Goal: Task Accomplishment & Management: Manage account settings

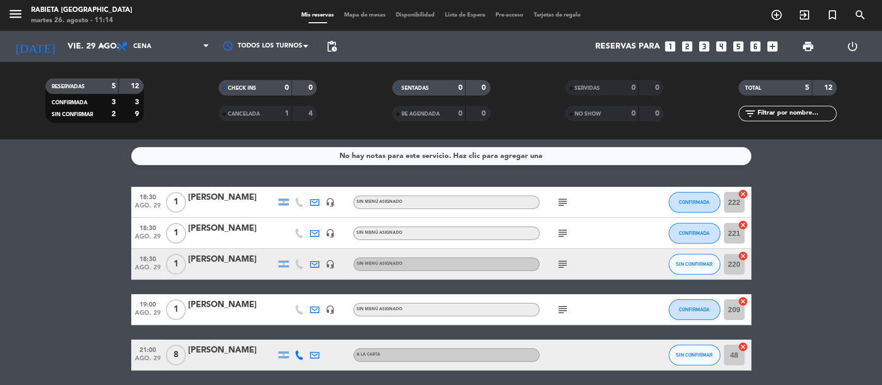
scroll to position [37, 0]
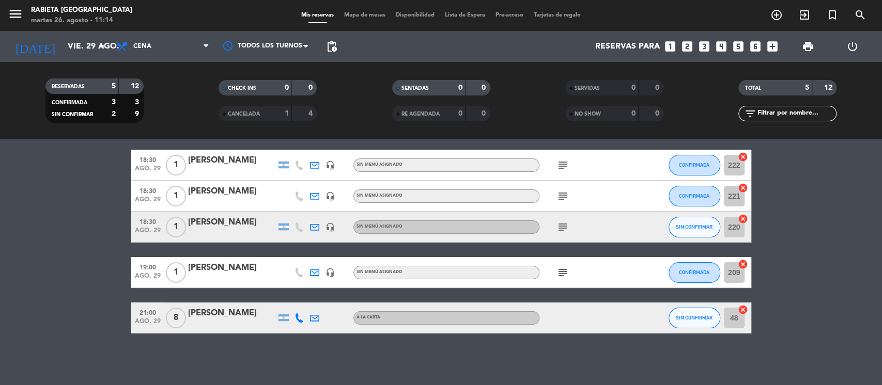
click at [661, 16] on icon "add_circle_outline" at bounding box center [776, 15] width 12 height 12
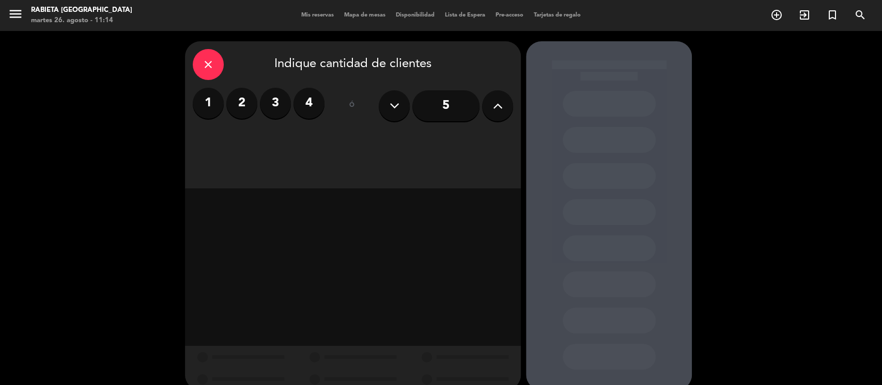
click at [245, 106] on label "2" at bounding box center [241, 103] width 31 height 31
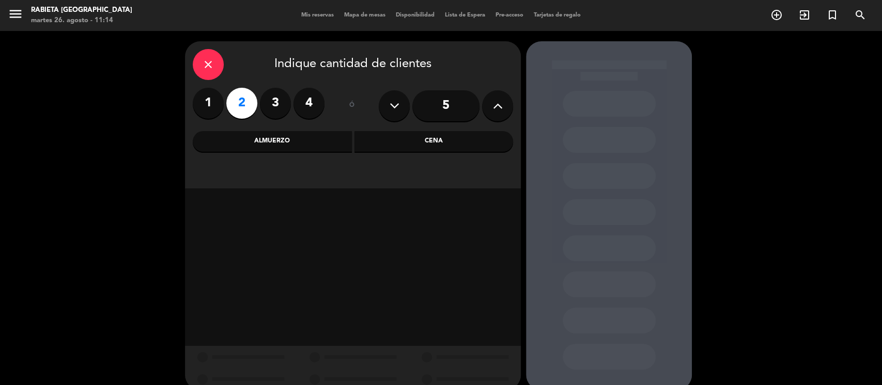
click at [443, 141] on div "Cena" at bounding box center [433, 141] width 159 height 21
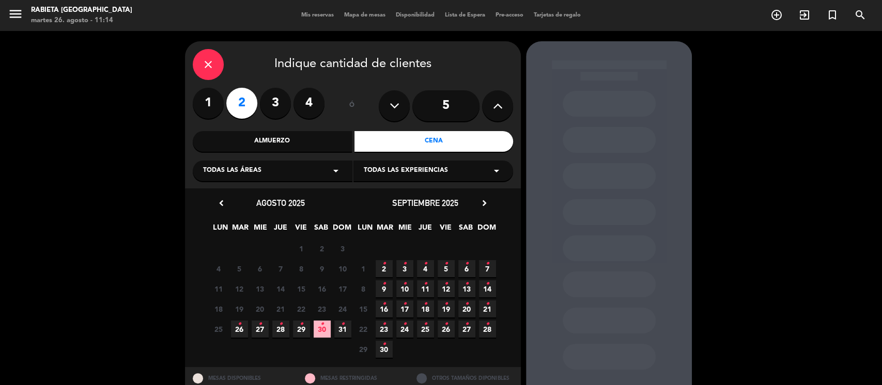
click at [289, 136] on div "Almuerzo" at bounding box center [272, 141] width 159 height 21
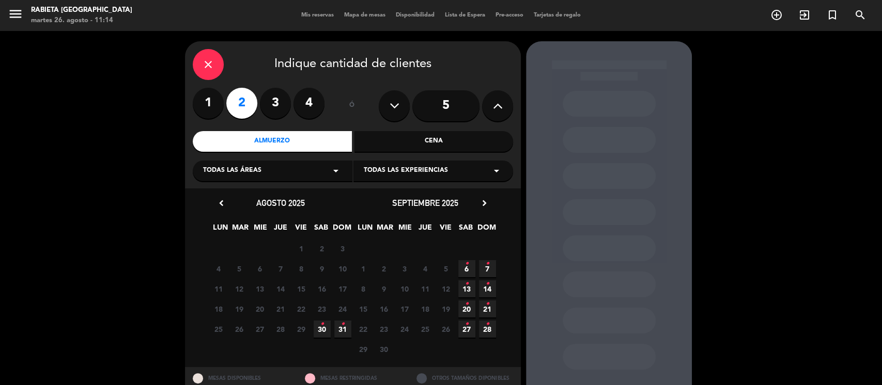
click at [321, 288] on icon "•" at bounding box center [322, 324] width 4 height 17
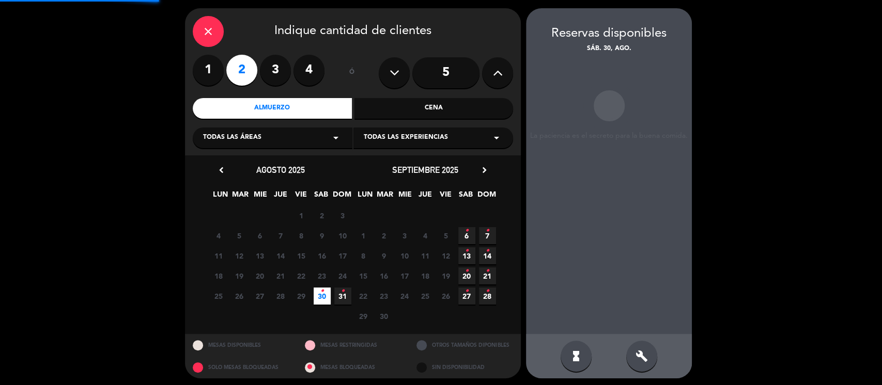
scroll to position [36, 0]
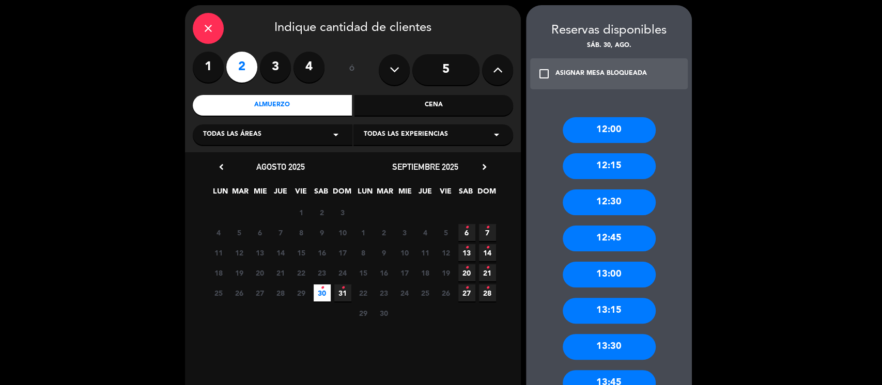
click at [630, 267] on div "13:00" at bounding box center [609, 275] width 93 height 26
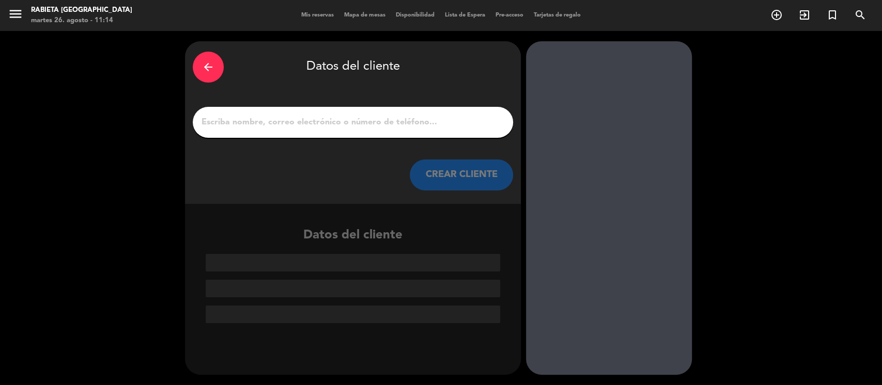
click at [363, 114] on div at bounding box center [353, 122] width 320 height 31
click at [364, 130] on div at bounding box center [353, 122] width 320 height 31
click at [353, 129] on input "1" at bounding box center [352, 122] width 305 height 14
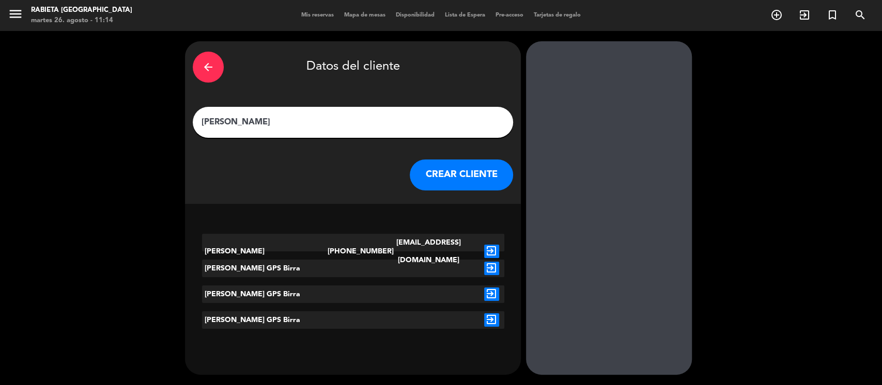
type input "[PERSON_NAME]"
click at [489, 268] on icon "exit_to_app" at bounding box center [491, 268] width 15 height 13
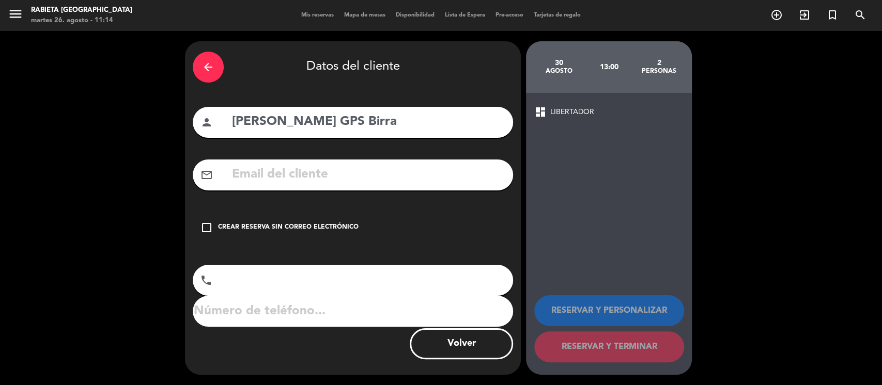
click at [276, 226] on div "Crear reserva sin correo electrónico" at bounding box center [288, 228] width 140 height 10
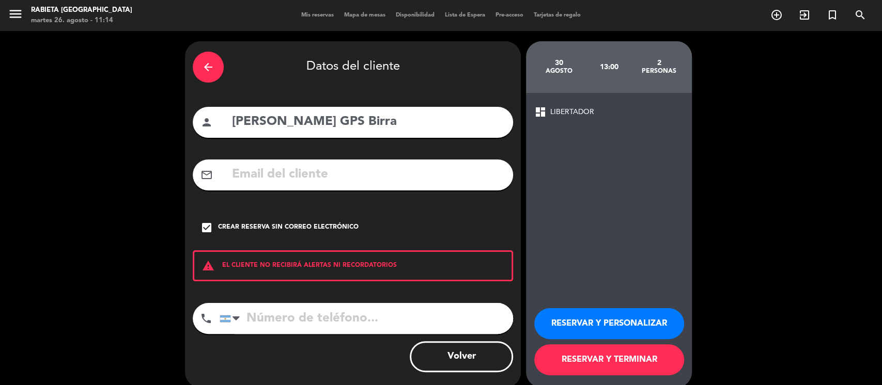
click at [646, 288] on button "RESERVAR Y PERSONALIZAR" at bounding box center [609, 323] width 150 height 31
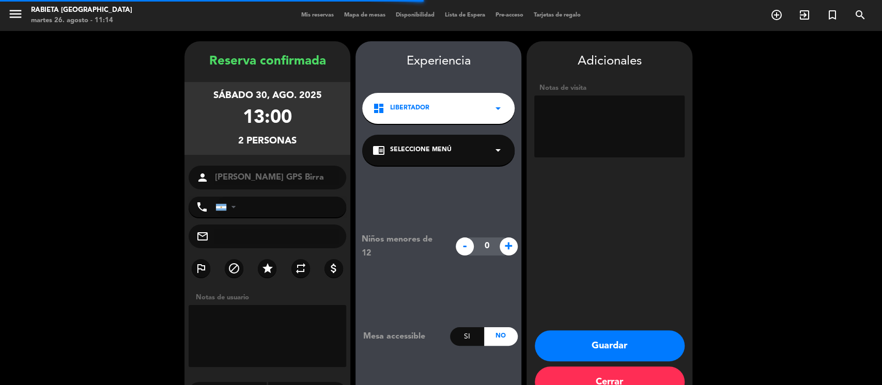
scroll to position [27, 0]
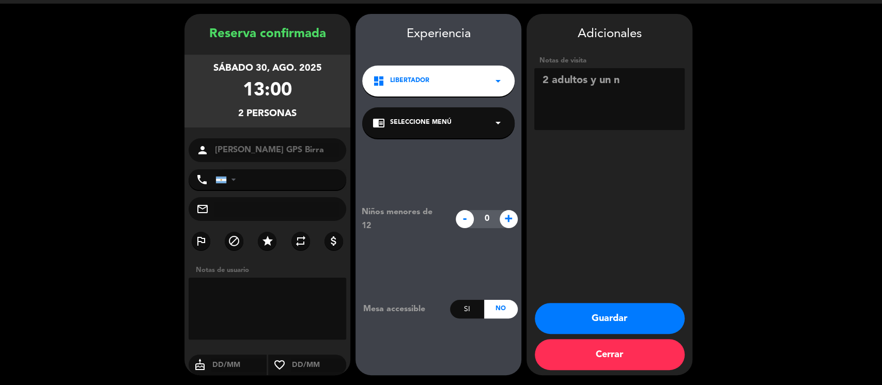
type textarea "2 adultos y un ni"
click at [509, 215] on span "+" at bounding box center [508, 219] width 18 height 18
type input "1"
click at [599, 101] on textarea at bounding box center [609, 99] width 150 height 62
type textarea "d"
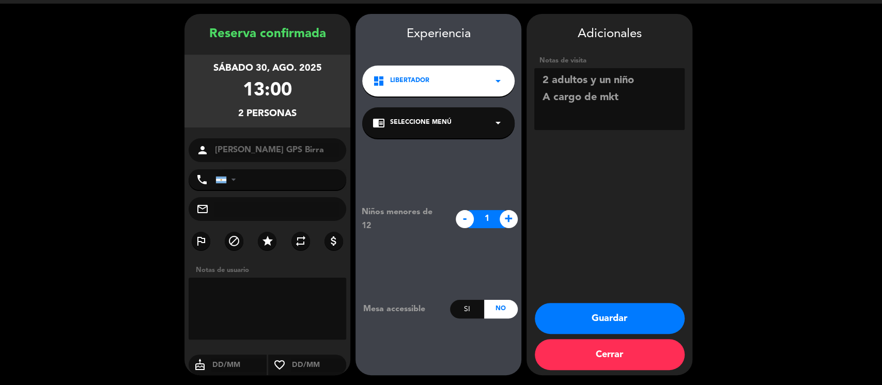
paste textarea "Acuerdo de menú: Maridaje: tabla de quesos + 2 pintas Rubia Tentación 1 plato p…"
type textarea "2 adultos y un niño A cargo de mkt Acuerdo de menú: Maridaje: tabla de quesos +…"
click at [614, 288] on button "Guardar" at bounding box center [610, 318] width 150 height 31
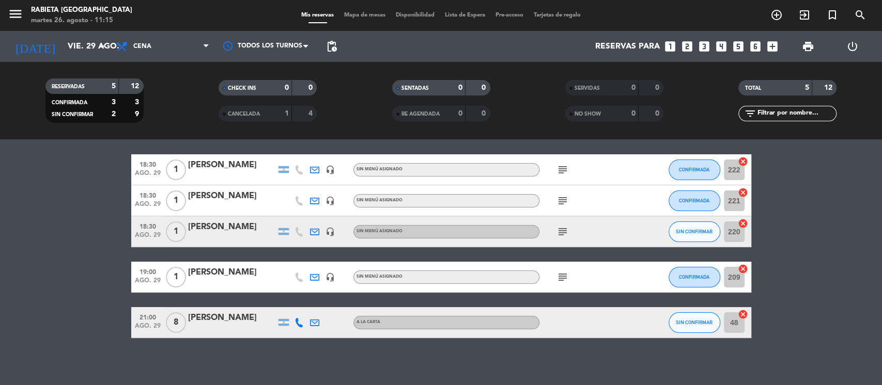
scroll to position [37, 0]
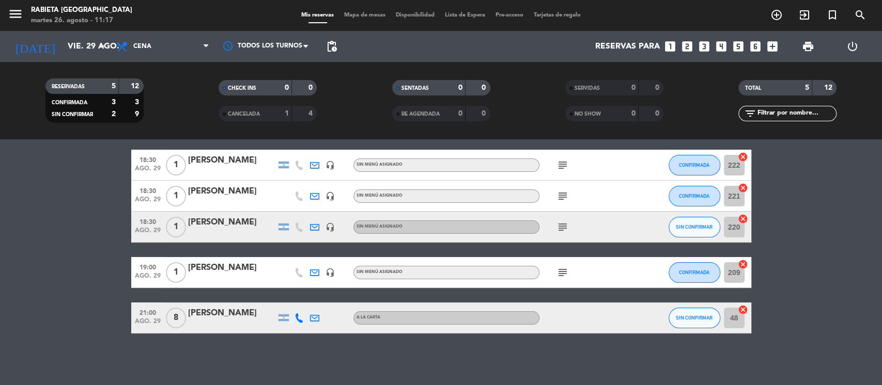
click at [564, 199] on icon "subject" at bounding box center [562, 196] width 12 height 12
click at [661, 9] on icon "add_circle_outline" at bounding box center [776, 15] width 12 height 12
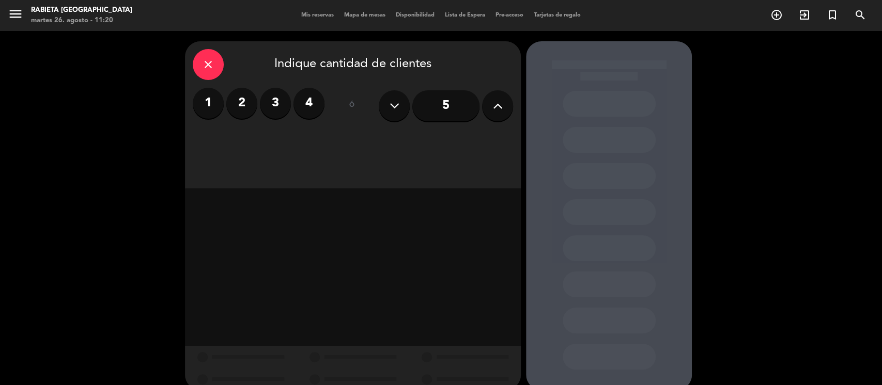
drag, startPoint x: 210, startPoint y: 93, endPoint x: 281, endPoint y: 123, distance: 77.1
click at [209, 94] on label "1" at bounding box center [208, 103] width 31 height 31
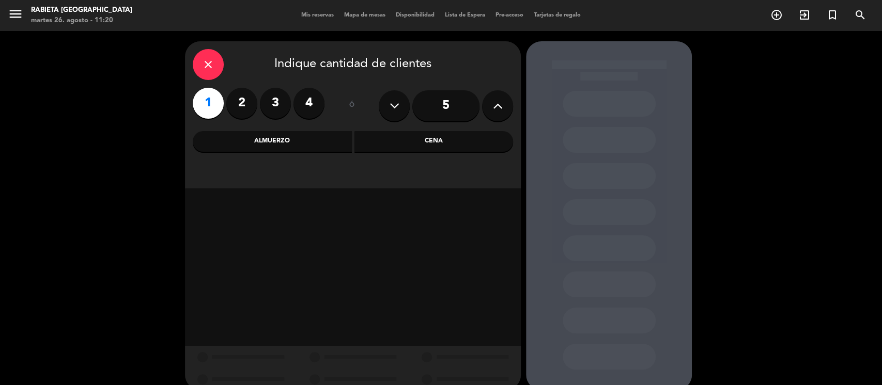
click at [418, 138] on div "Cena" at bounding box center [433, 141] width 159 height 21
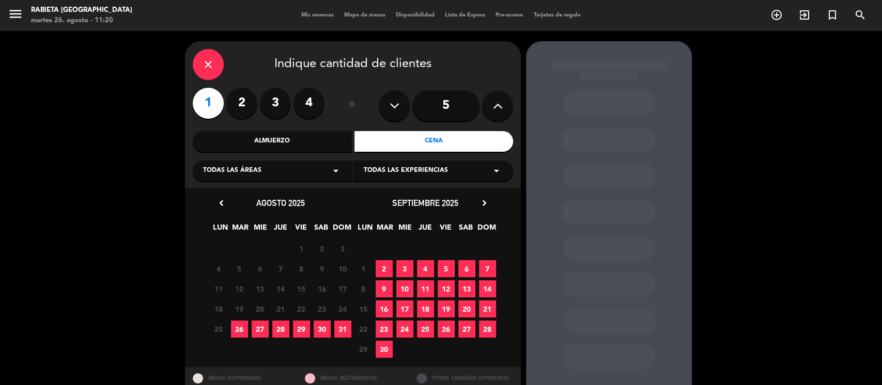
click at [490, 201] on div "septiembre 2025 chevron_right" at bounding box center [425, 203] width 145 height 14
click at [483, 201] on icon "chevron_right" at bounding box center [484, 203] width 11 height 11
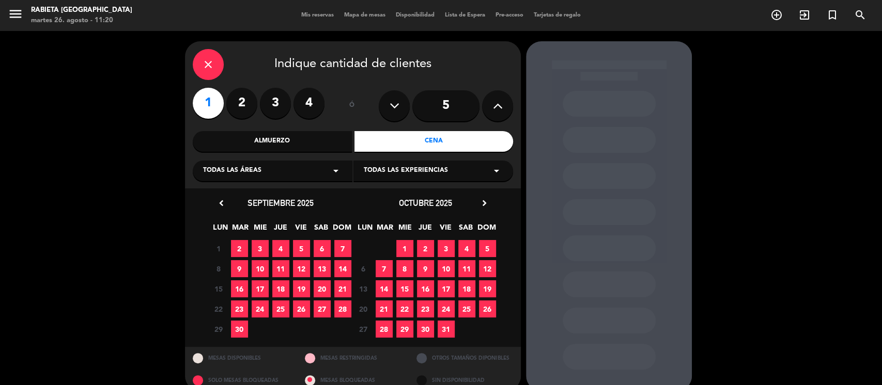
click at [466, 247] on span "4" at bounding box center [466, 248] width 17 height 17
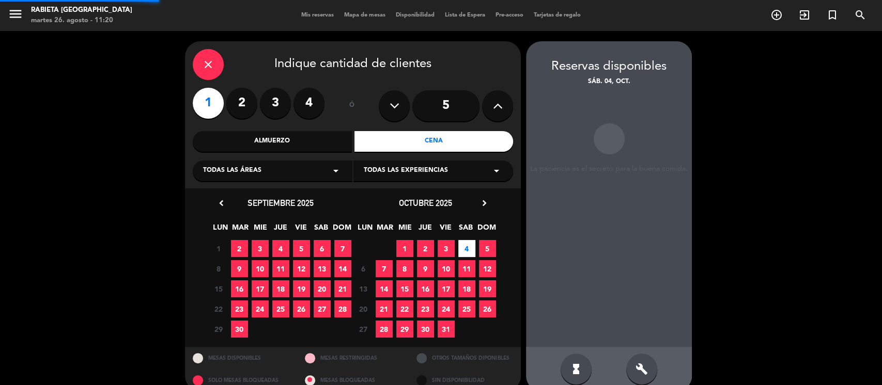
scroll to position [16, 0]
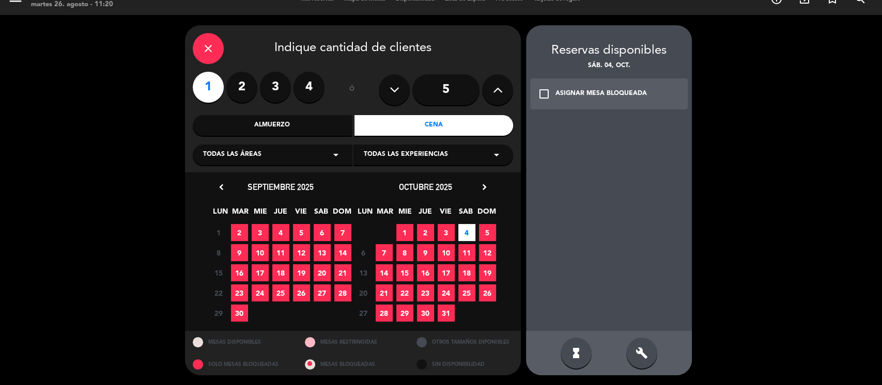
click at [623, 97] on div "ASIGNAR MESA BLOQUEADA" at bounding box center [600, 94] width 91 height 10
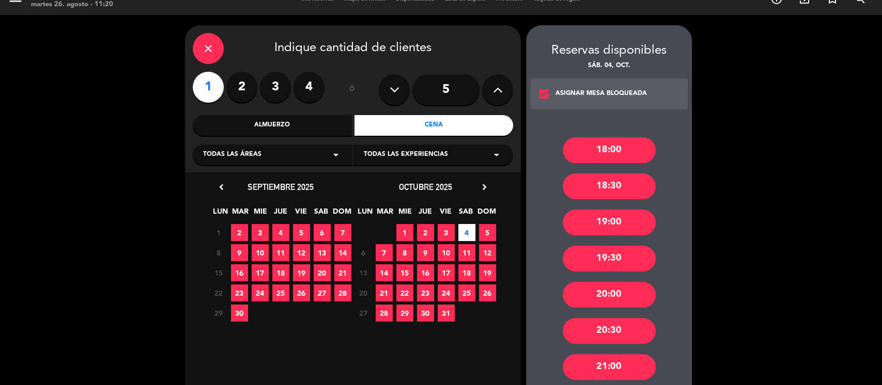
click at [608, 286] on div "20:00" at bounding box center [609, 295] width 93 height 26
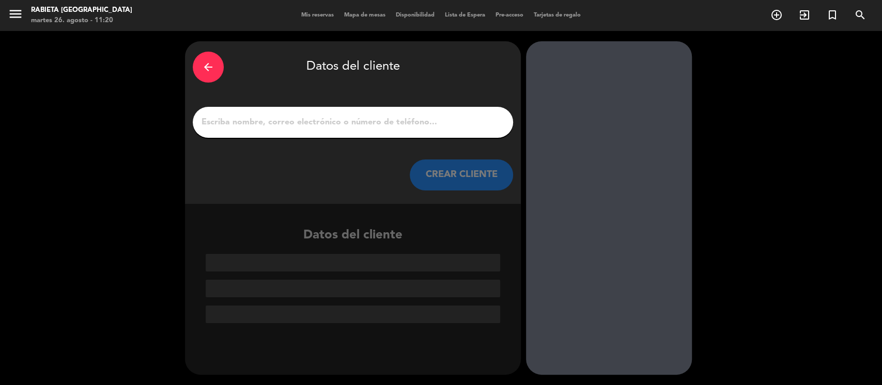
click at [396, 122] on input "1" at bounding box center [352, 122] width 305 height 14
paste input "[PERSON_NAME]"
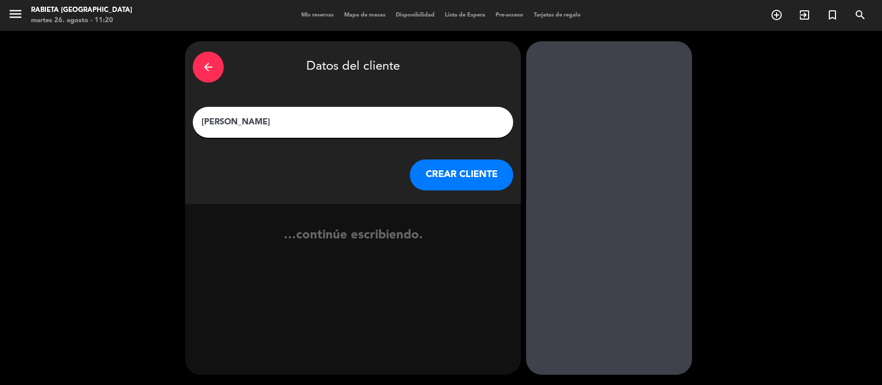
type input "[PERSON_NAME]"
click at [460, 171] on button "CREAR CLIENTE" at bounding box center [461, 175] width 103 height 31
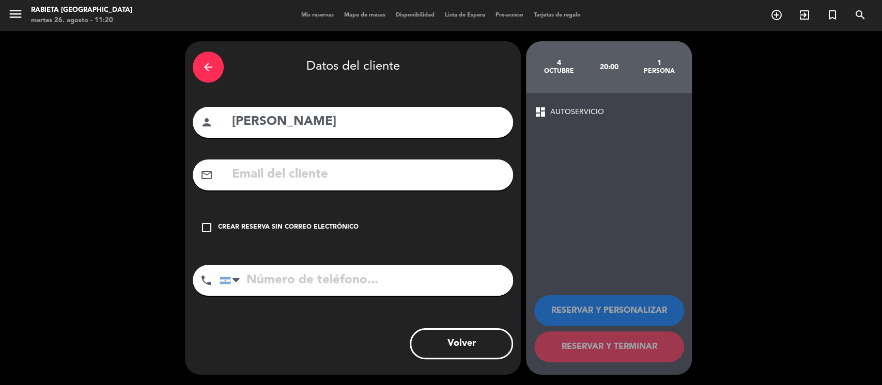
click at [256, 175] on input "text" at bounding box center [368, 174] width 274 height 21
paste input "[EMAIL_ADDRESS][DOMAIN_NAME]"
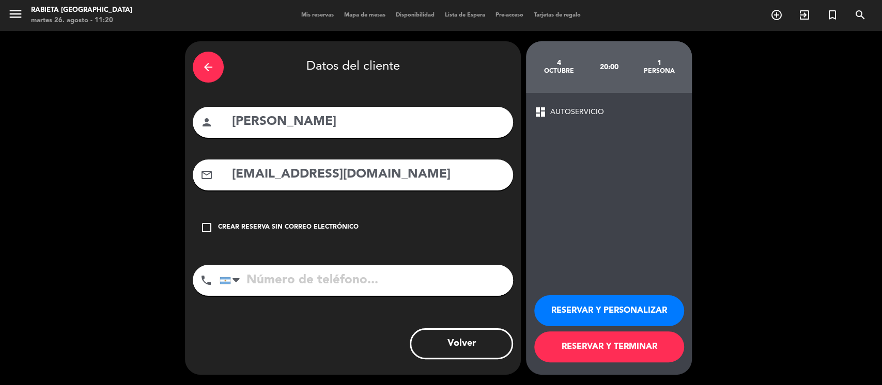
type input "[EMAIL_ADDRESS][DOMAIN_NAME]"
click at [599, 288] on button "RESERVAR Y PERSONALIZAR" at bounding box center [609, 310] width 150 height 31
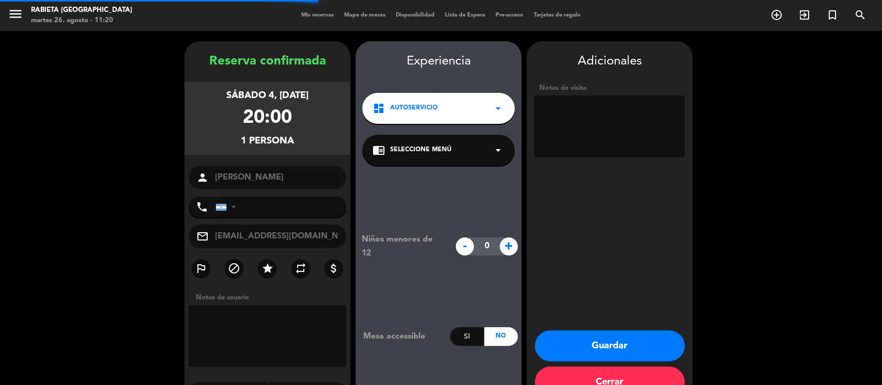
click at [647, 96] on textarea at bounding box center [609, 127] width 150 height 62
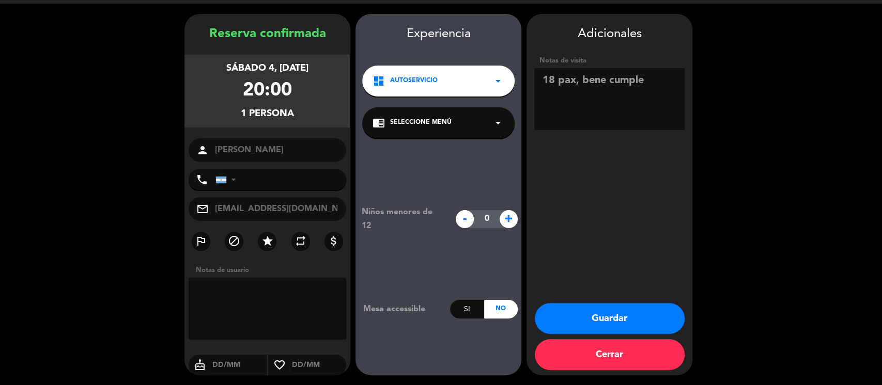
type textarea "18 pax, bene cumple"
click at [558, 288] on button "Guardar" at bounding box center [610, 318] width 150 height 31
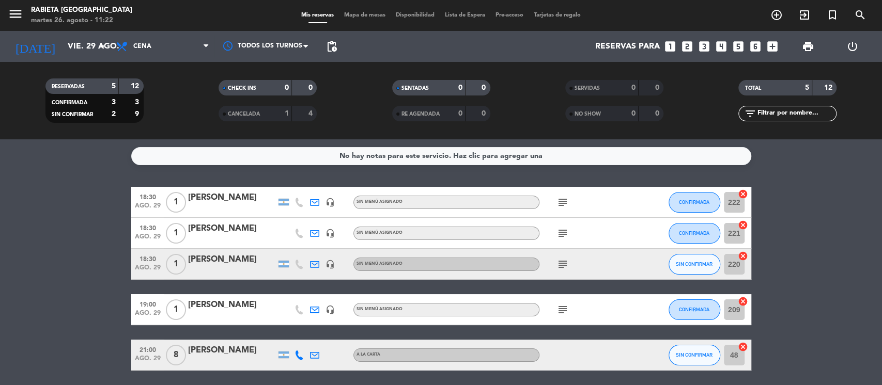
click at [591, 182] on div "No hay notas para este servicio. Haz clic para agregar una 18:30 ago. 29 1 [PER…" at bounding box center [441, 262] width 882 height 246
click at [70, 37] on input "vie. 29 ago." at bounding box center [117, 47] width 109 height 20
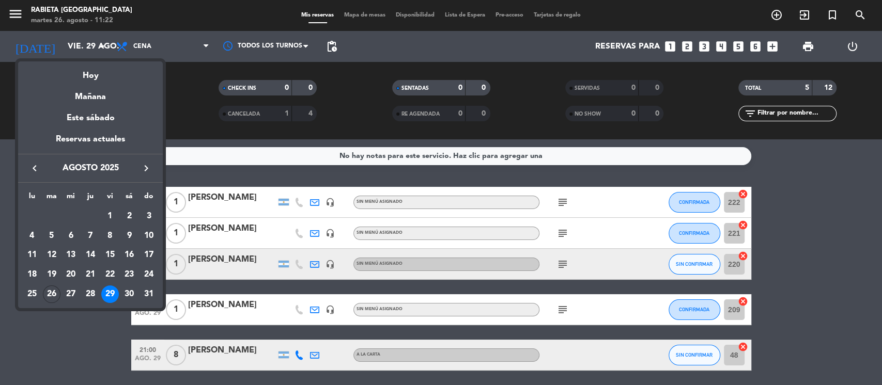
click at [148, 163] on button "keyboard_arrow_right" at bounding box center [146, 168] width 19 height 13
click at [89, 236] on div "4" at bounding box center [91, 236] width 18 height 18
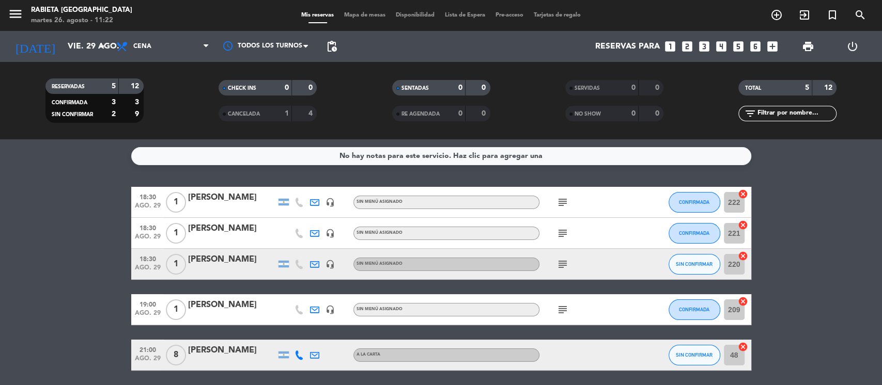
type input "[DEMOGRAPHIC_DATA] [DATE]"
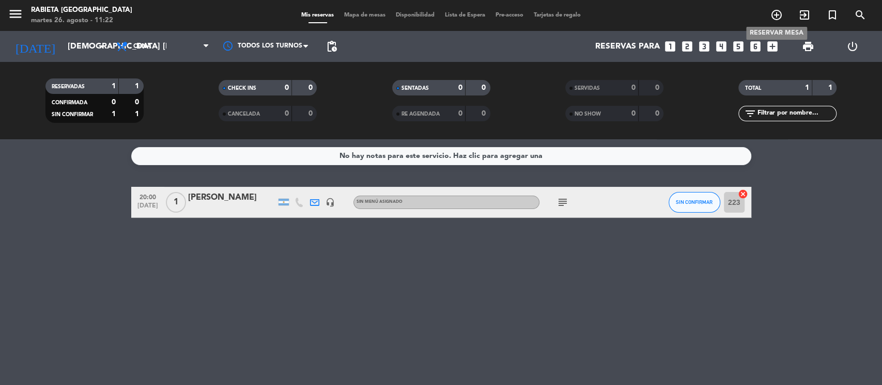
click at [661, 11] on icon "add_circle_outline" at bounding box center [776, 15] width 12 height 12
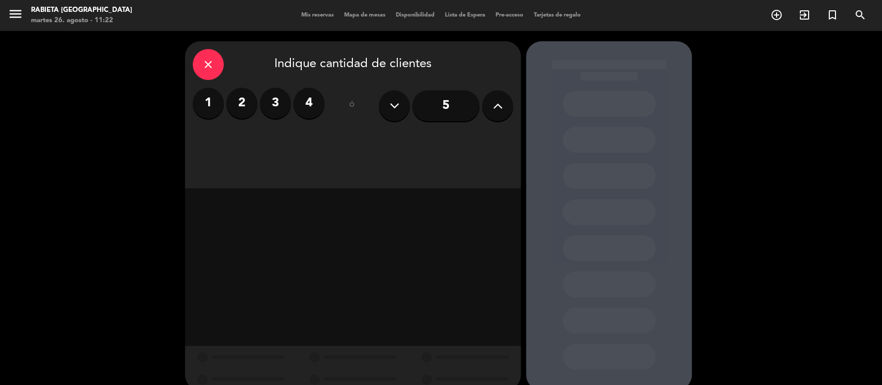
click at [661, 153] on div "close Indique cantidad de clientes 1 2 3 4 ó 5" at bounding box center [441, 216] width 882 height 370
click at [210, 108] on label "1" at bounding box center [208, 103] width 31 height 31
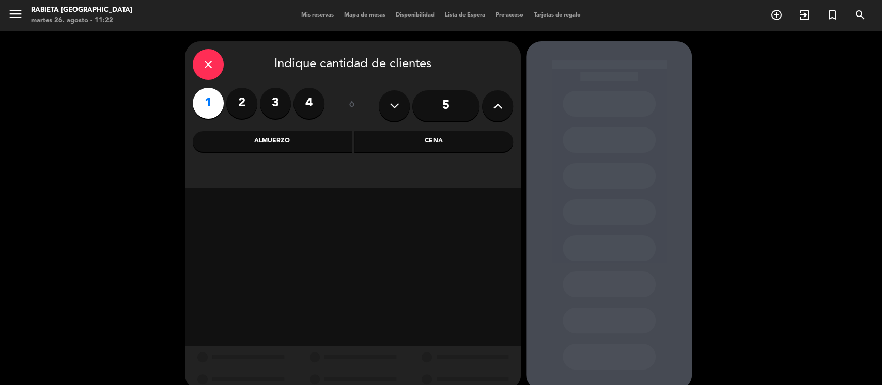
click at [434, 143] on div "Cena" at bounding box center [433, 141] width 159 height 21
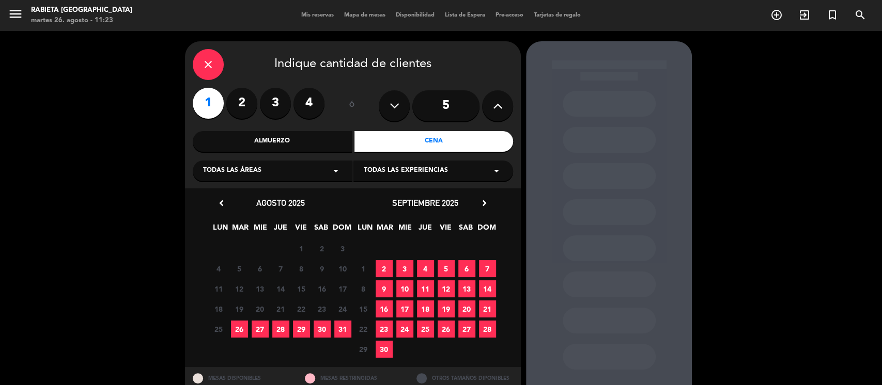
click at [426, 263] on span "4" at bounding box center [425, 268] width 17 height 17
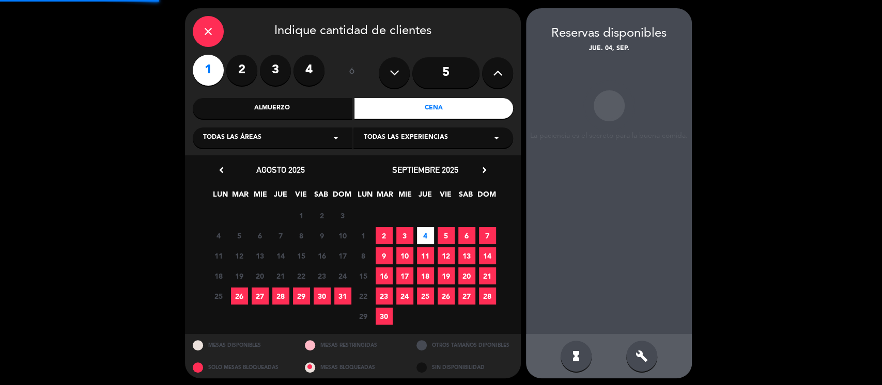
scroll to position [36, 0]
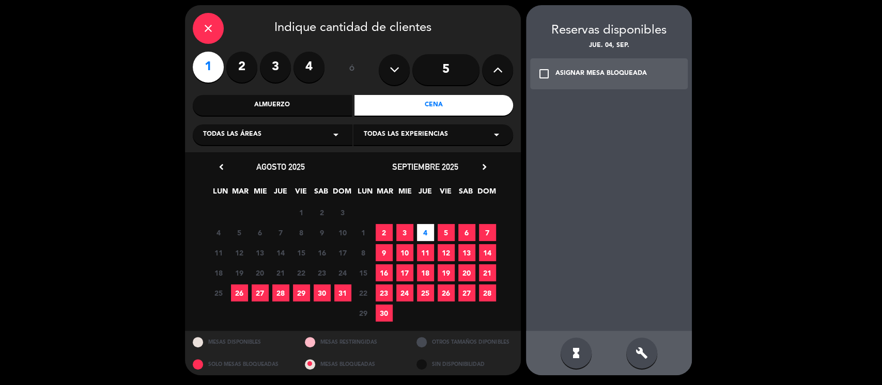
click at [587, 93] on div "Reservas disponibles jue. 04, sep. check_box_outline_blank ASIGNAR MESA BLOQUEA…" at bounding box center [609, 59] width 166 height 76
click at [578, 72] on div "ASIGNAR MESA BLOQUEADA" at bounding box center [600, 74] width 91 height 10
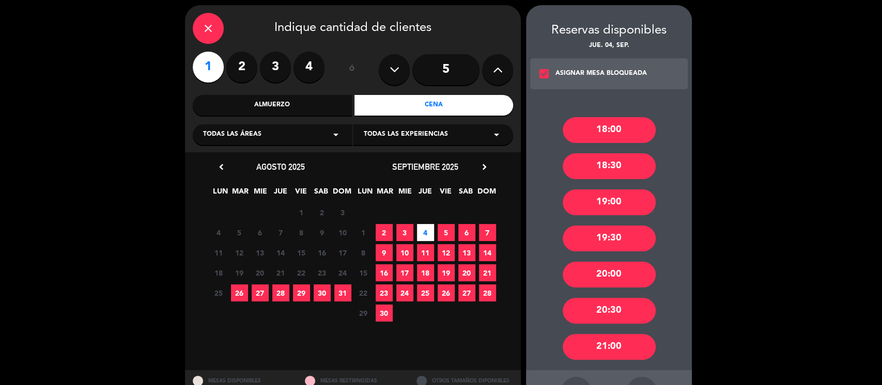
click at [618, 288] on div "20:30" at bounding box center [609, 311] width 93 height 26
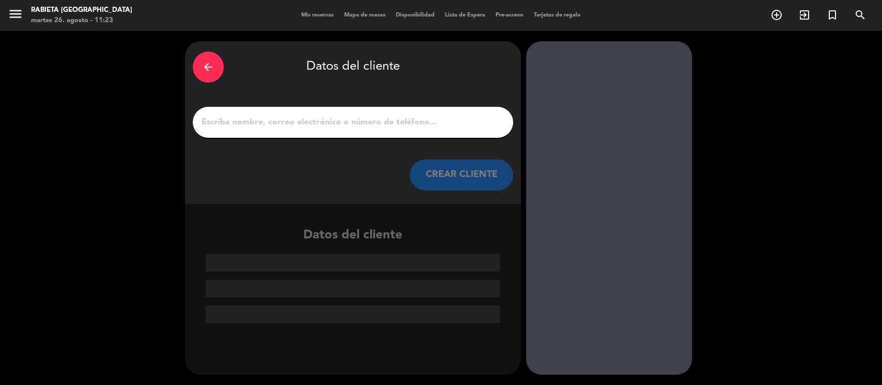
click at [378, 130] on div at bounding box center [353, 122] width 320 height 31
click at [339, 118] on input "1" at bounding box center [352, 122] width 305 height 14
paste input "[PERSON_NAME]"
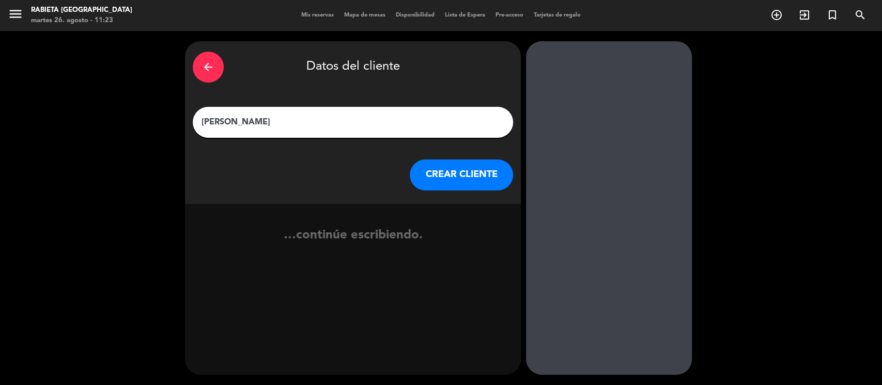
type input "[PERSON_NAME]"
click at [478, 180] on button "CREAR CLIENTE" at bounding box center [461, 175] width 103 height 31
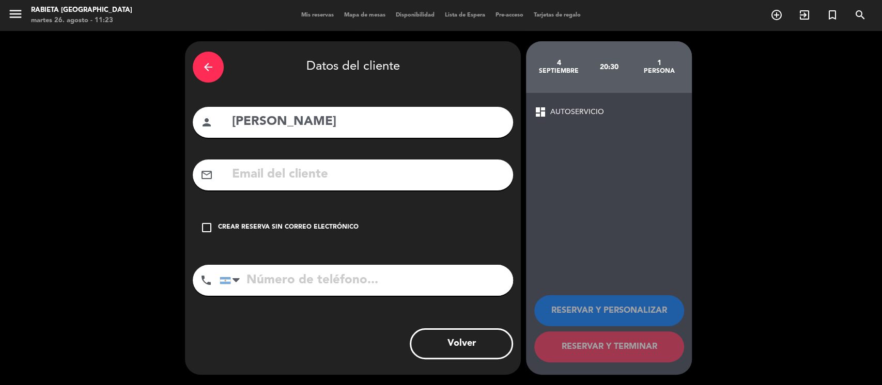
click at [479, 162] on div "mail_outline" at bounding box center [353, 175] width 320 height 31
click at [609, 163] on div "dashboard AUTOSERVICIO RESERVAR Y PERSONALIZAR RESERVAR Y TERMINAR" at bounding box center [609, 234] width 166 height 282
click at [319, 168] on input "text" at bounding box center [368, 174] width 274 height 21
paste input "[EMAIL_ADDRESS][DOMAIN_NAME]"
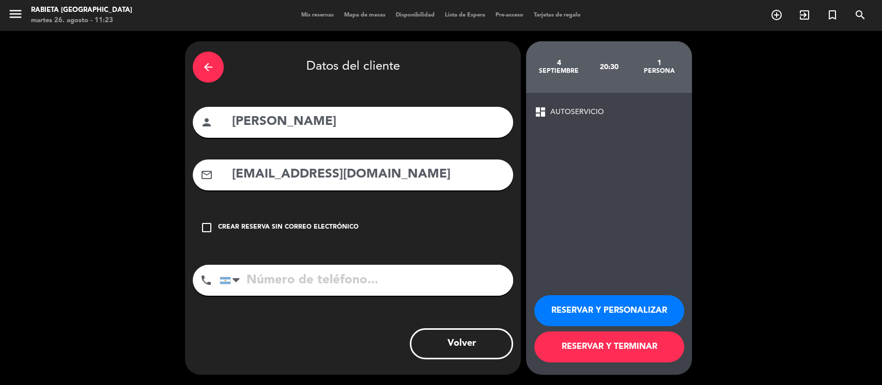
type input "[EMAIL_ADDRESS][DOMAIN_NAME]"
click at [650, 288] on button "RESERVAR Y PERSONALIZAR" at bounding box center [609, 310] width 150 height 31
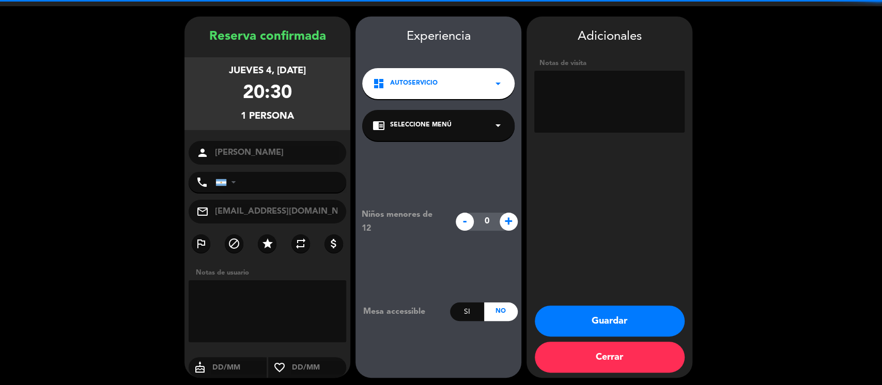
scroll to position [27, 0]
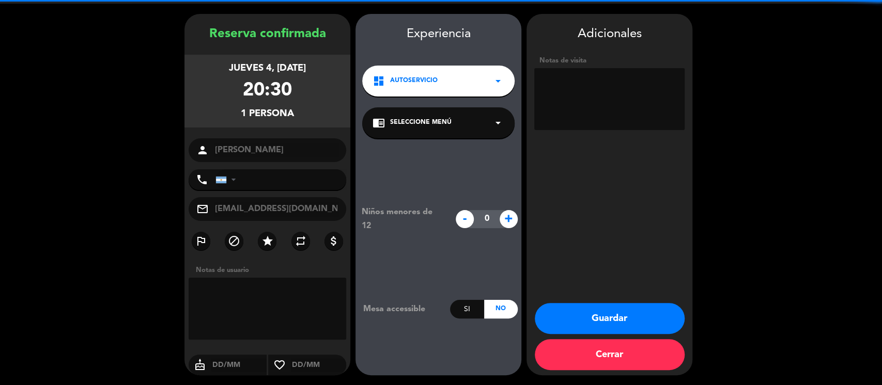
click at [621, 110] on textarea at bounding box center [609, 99] width 150 height 62
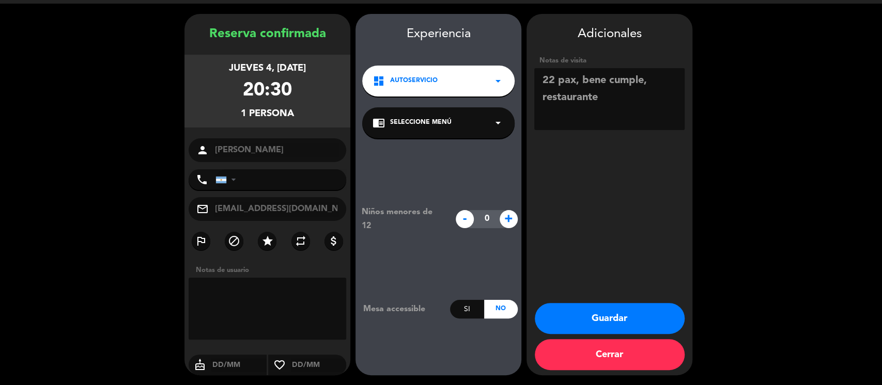
type textarea "22 pax, bene cumple, restaurante"
click at [603, 288] on button "Guardar" at bounding box center [610, 318] width 150 height 31
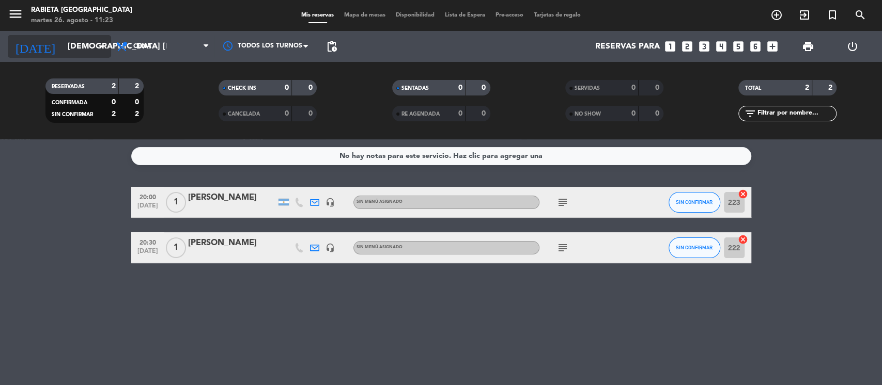
click at [74, 40] on input "[DEMOGRAPHIC_DATA] [DATE]" at bounding box center [117, 47] width 109 height 20
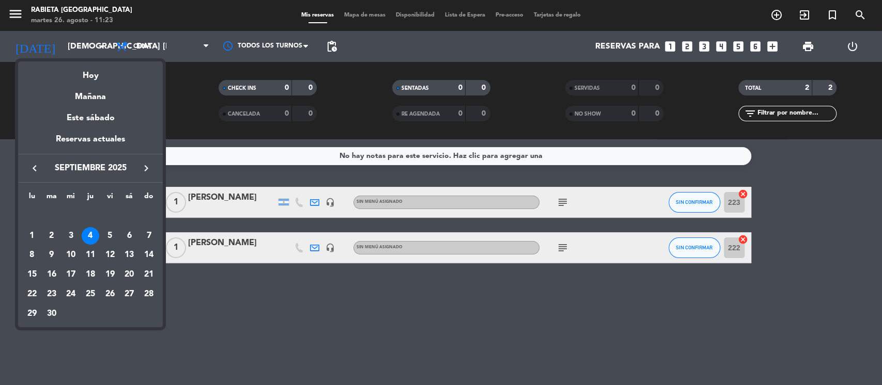
click at [138, 165] on button "keyboard_arrow_right" at bounding box center [146, 168] width 19 height 13
click at [127, 239] on div "4" at bounding box center [129, 236] width 18 height 18
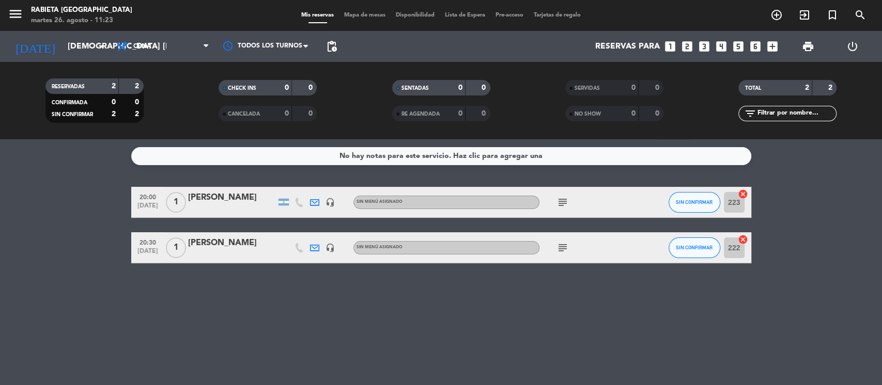
type input "sáb. [DATE]"
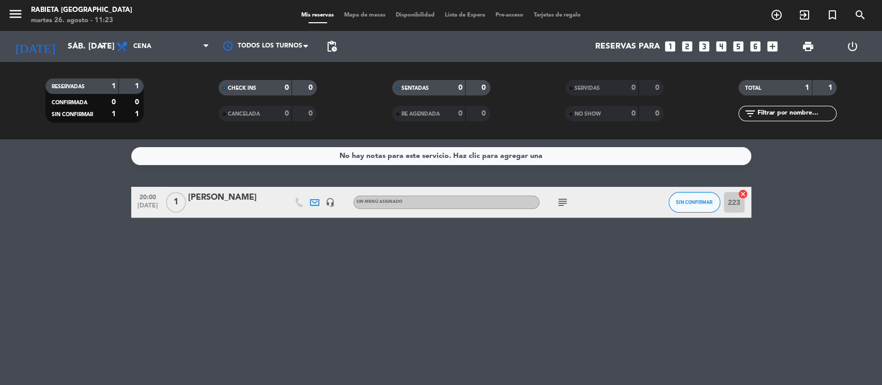
click at [570, 209] on div "subject" at bounding box center [585, 202] width 93 height 30
click at [562, 201] on icon "subject" at bounding box center [562, 202] width 12 height 12
click at [244, 195] on div "[PERSON_NAME]" at bounding box center [232, 197] width 88 height 13
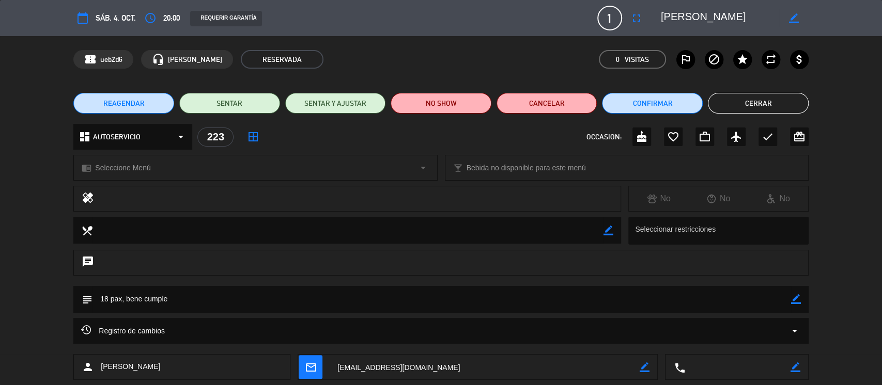
scroll to position [57, 0]
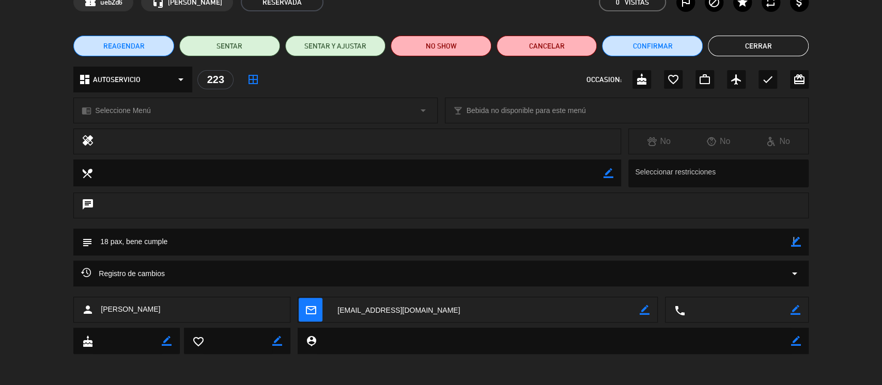
click at [661, 238] on icon "border_color" at bounding box center [796, 242] width 10 height 10
type textarea "18 pax, bene cumple, restaurante"
click at [661, 238] on icon at bounding box center [796, 242] width 10 height 10
click at [661, 48] on button "Cerrar" at bounding box center [758, 46] width 101 height 21
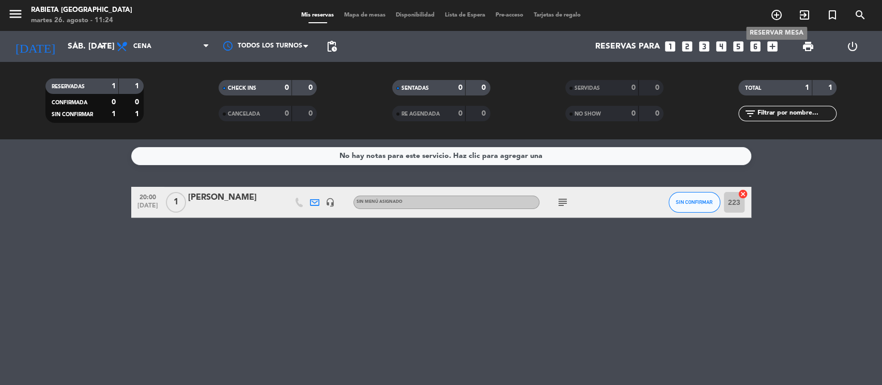
click at [661, 16] on icon "add_circle_outline" at bounding box center [776, 15] width 12 height 12
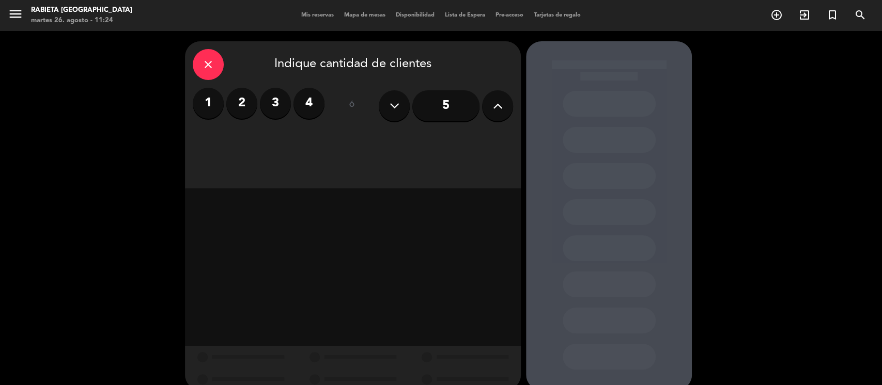
click at [215, 98] on label "1" at bounding box center [208, 103] width 31 height 31
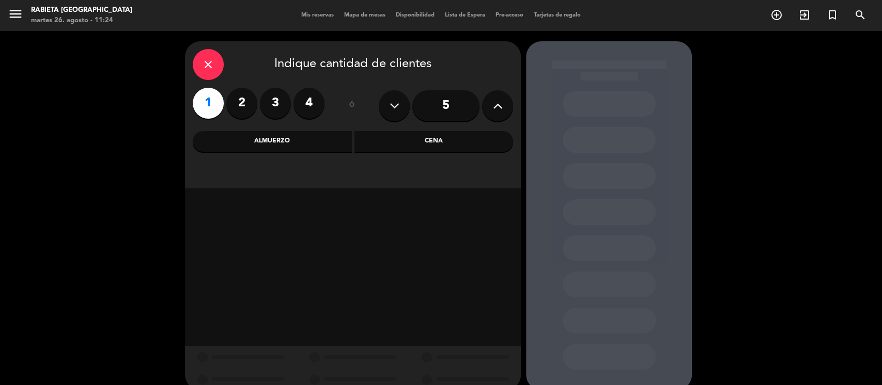
click at [390, 151] on div "Cena" at bounding box center [433, 141] width 159 height 21
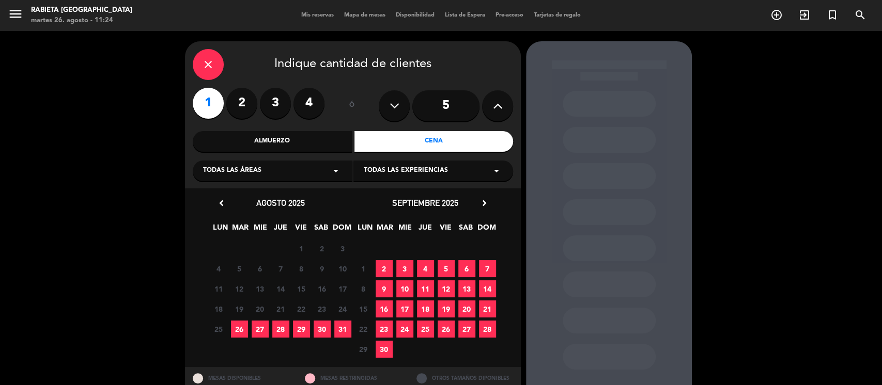
scroll to position [36, 0]
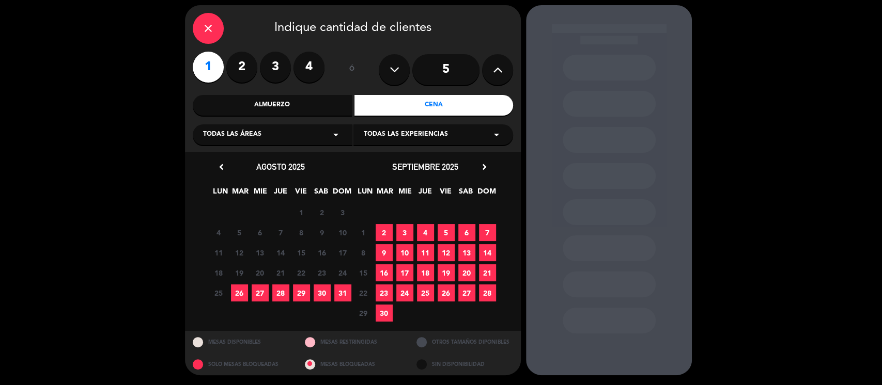
click at [661, 203] on div "close Indique cantidad de clientes 1 2 3 4 ó 5 Almuerzo Cena Todas las áreas ar…" at bounding box center [441, 190] width 882 height 391
click at [184, 20] on div "close Indique cantidad de clientes 1 2 3 4 ó 5 Almuerzo Cena Todas las áreas ar…" at bounding box center [441, 190] width 882 height 391
click at [200, 21] on div "close" at bounding box center [208, 28] width 31 height 31
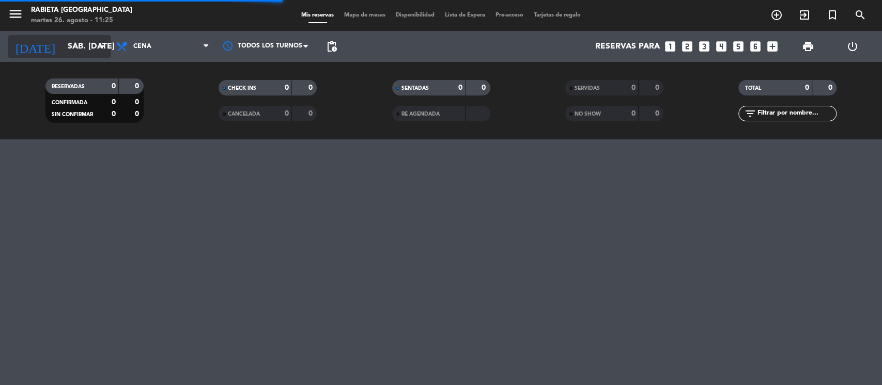
click at [79, 46] on input "sáb. [DATE]" at bounding box center [117, 47] width 109 height 20
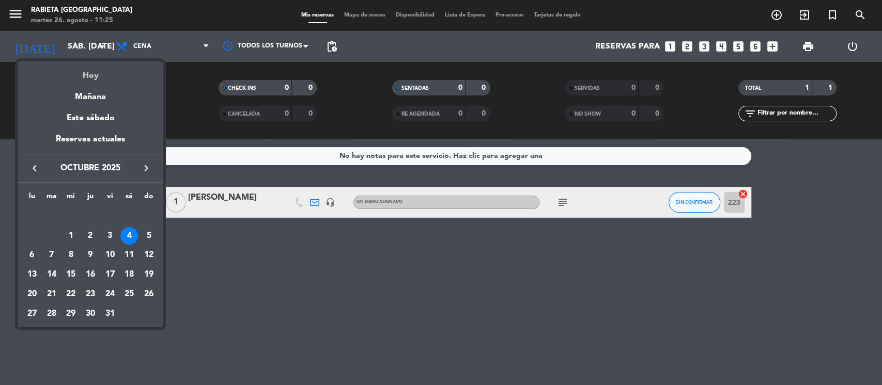
click at [86, 74] on div "Hoy" at bounding box center [90, 71] width 145 height 21
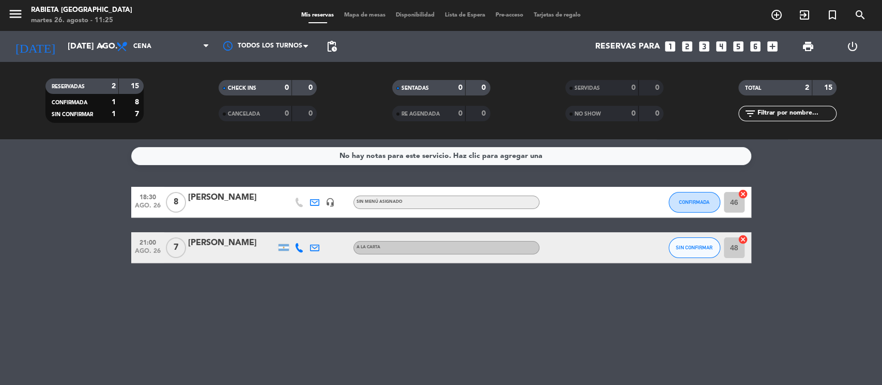
drag, startPoint x: 696, startPoint y: 318, endPoint x: 676, endPoint y: 315, distance: 20.8
click at [661, 288] on div "No hay notas para este servicio. Haz clic para agregar una 18:30 ago. 26 8 [PER…" at bounding box center [441, 262] width 882 height 246
click at [78, 41] on input "[DATE] ago." at bounding box center [117, 47] width 109 height 20
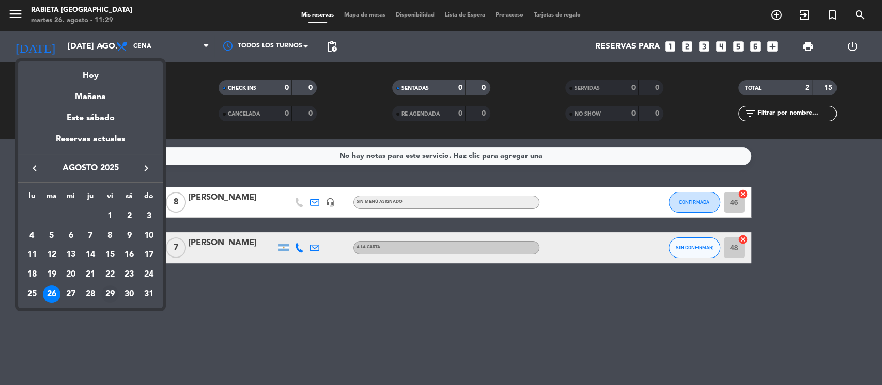
click at [112, 288] on div "29" at bounding box center [110, 295] width 18 height 18
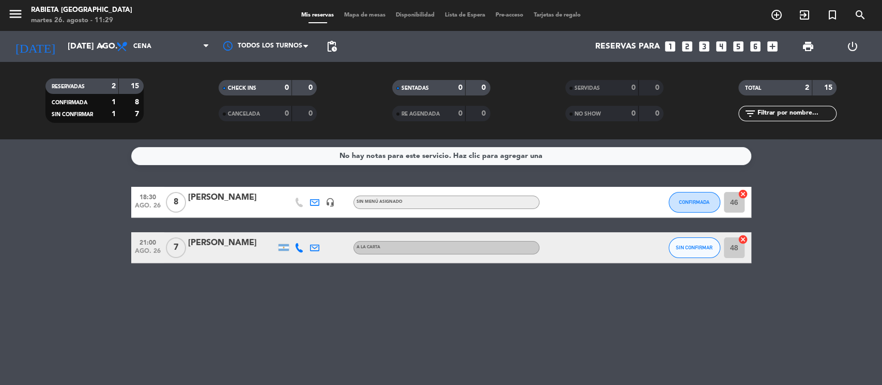
type input "vie. 29 ago."
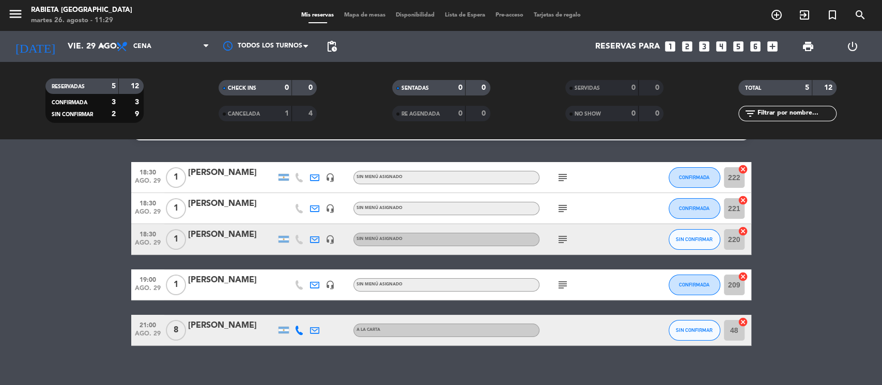
scroll to position [37, 0]
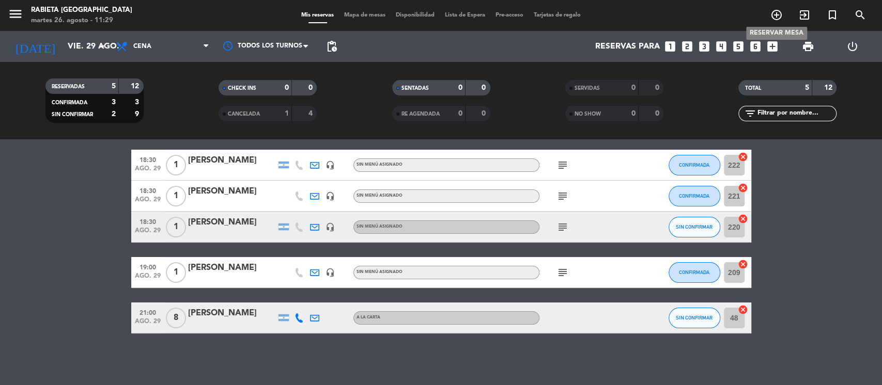
click at [661, 19] on span "add_circle_outline" at bounding box center [776, 15] width 28 height 18
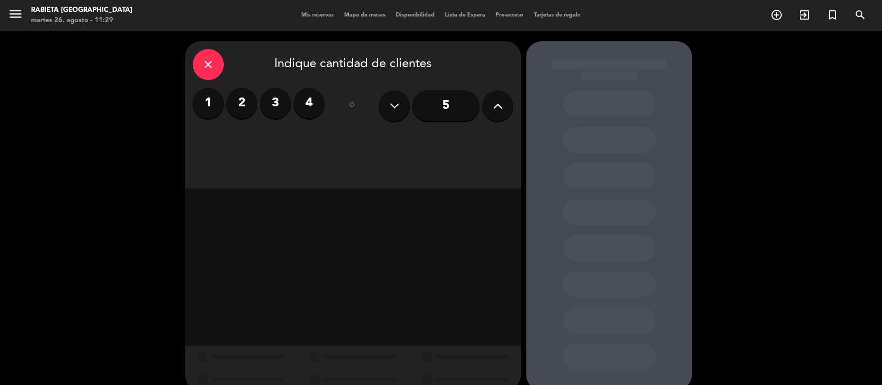
click at [661, 159] on div "close Indique cantidad de clientes 1 2 3 4 ó 5" at bounding box center [441, 216] width 882 height 370
click at [199, 104] on label "1" at bounding box center [208, 103] width 31 height 31
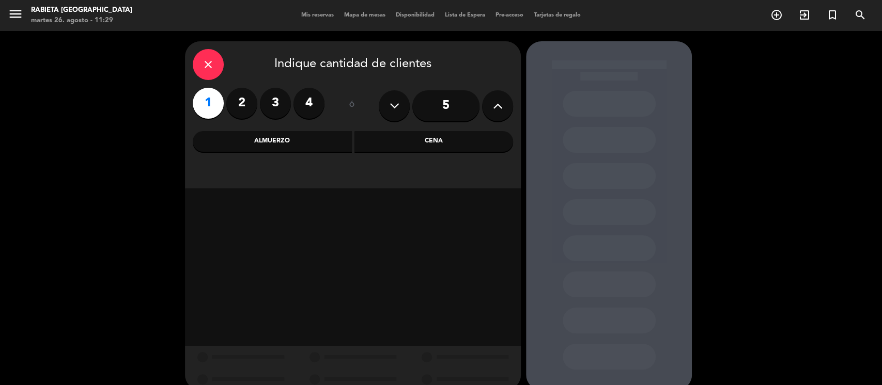
click at [457, 140] on div "Cena" at bounding box center [433, 141] width 159 height 21
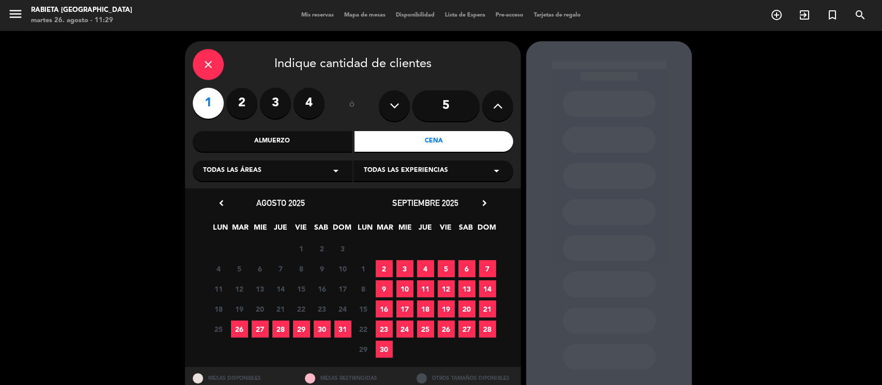
click at [299, 288] on span "29" at bounding box center [301, 329] width 17 height 17
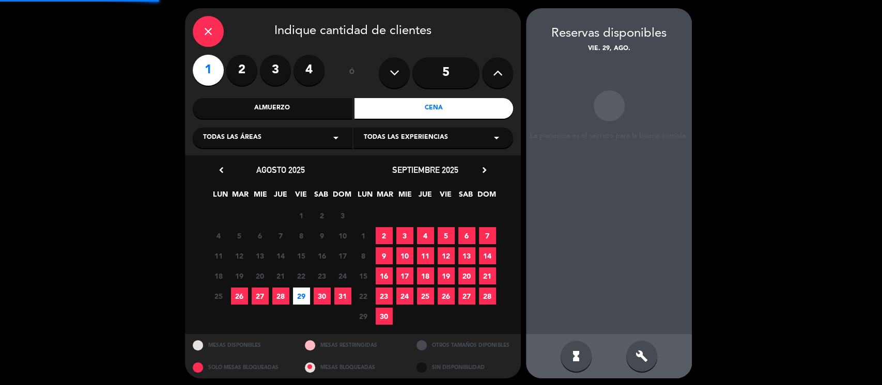
scroll to position [36, 0]
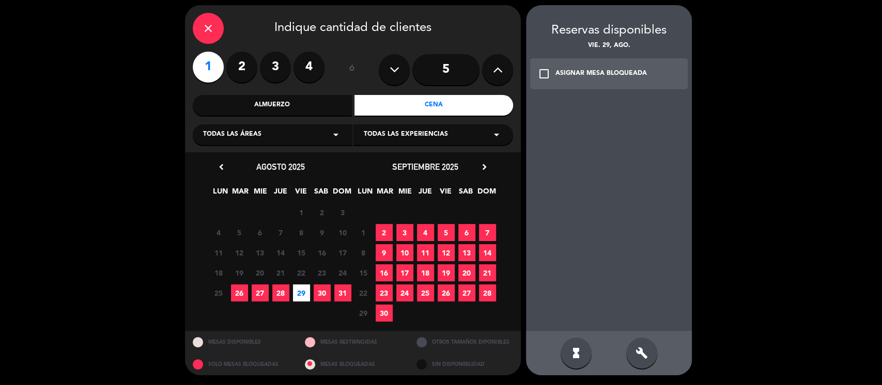
click at [611, 74] on div "ASIGNAR MESA BLOQUEADA" at bounding box center [600, 74] width 91 height 10
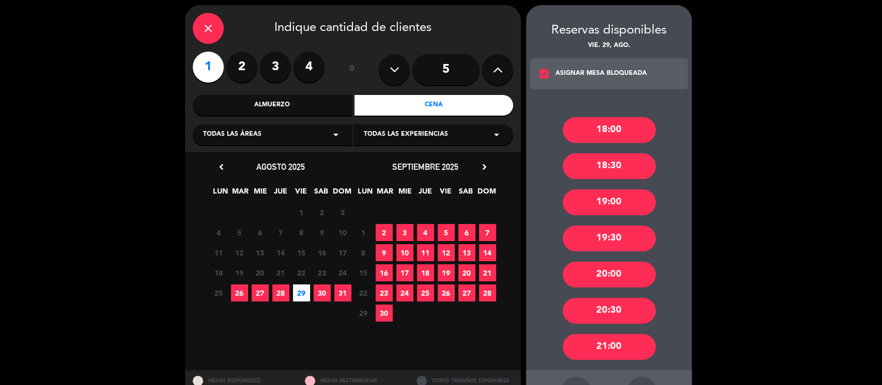
click at [632, 202] on div "19:00" at bounding box center [609, 203] width 93 height 26
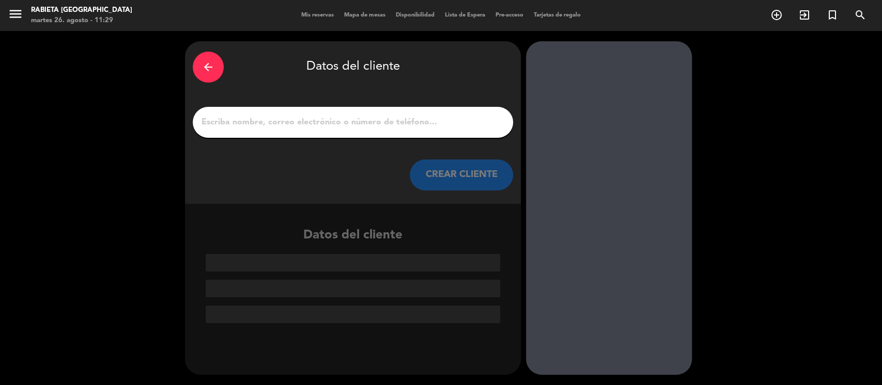
scroll to position [0, 0]
click at [333, 123] on input "1" at bounding box center [352, 122] width 305 height 14
click at [661, 227] on div "arrow_back Datos del cliente CREAR CLIENTE Datos del cliente" at bounding box center [441, 208] width 882 height 354
click at [198, 61] on div "arrow_back" at bounding box center [208, 67] width 31 height 31
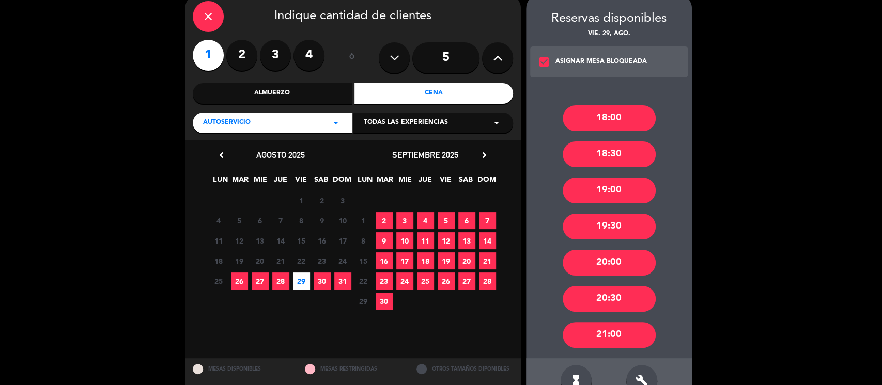
scroll to position [69, 0]
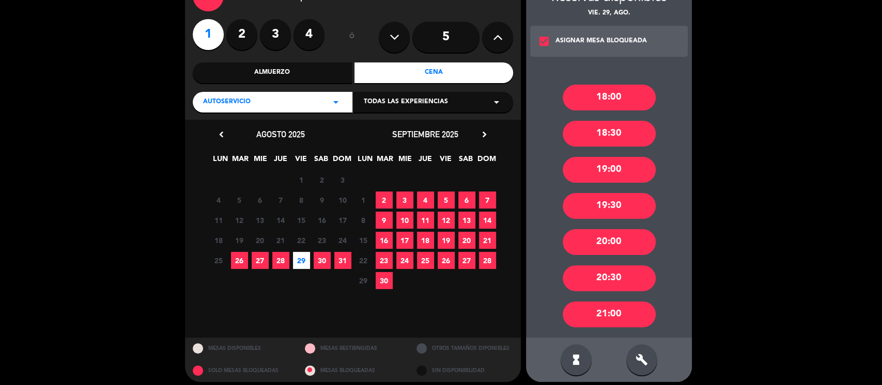
click at [611, 160] on div "19:00" at bounding box center [609, 170] width 93 height 26
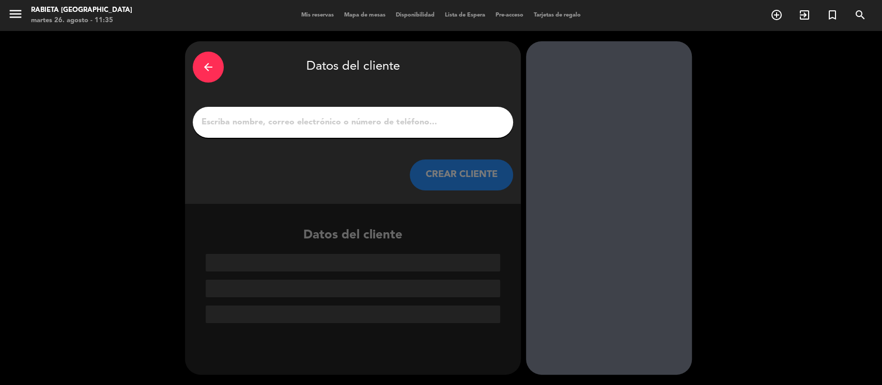
click at [346, 112] on div at bounding box center [353, 122] width 320 height 31
click at [342, 120] on input "1" at bounding box center [352, 122] width 305 height 14
paste input "[PERSON_NAME]"
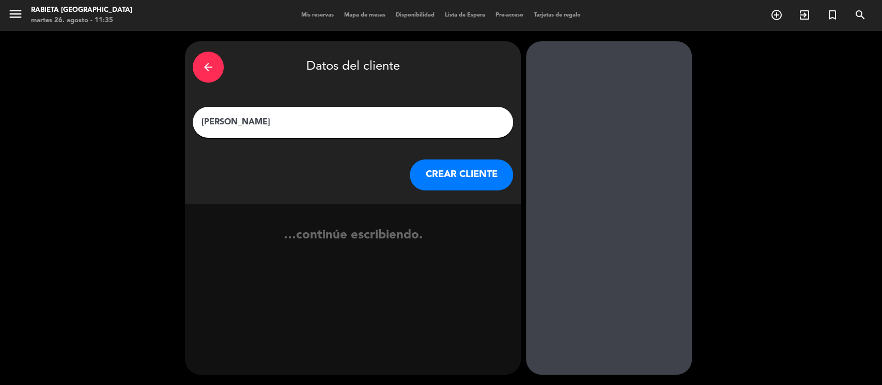
type input "[PERSON_NAME]"
click at [471, 168] on button "CREAR CLIENTE" at bounding box center [461, 175] width 103 height 31
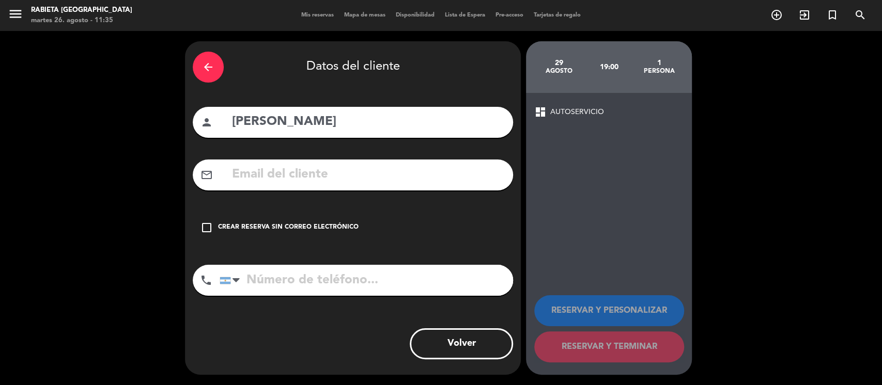
click at [297, 171] on input "text" at bounding box center [368, 174] width 274 height 21
paste input "[EMAIL_ADDRESS][DOMAIN_NAME]"
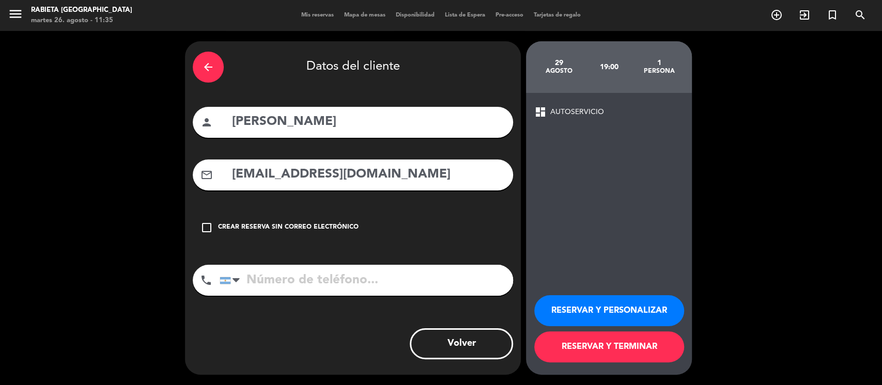
type input "[EMAIL_ADDRESS][DOMAIN_NAME]"
click at [625, 288] on button "RESERVAR Y PERSONALIZAR" at bounding box center [609, 310] width 150 height 31
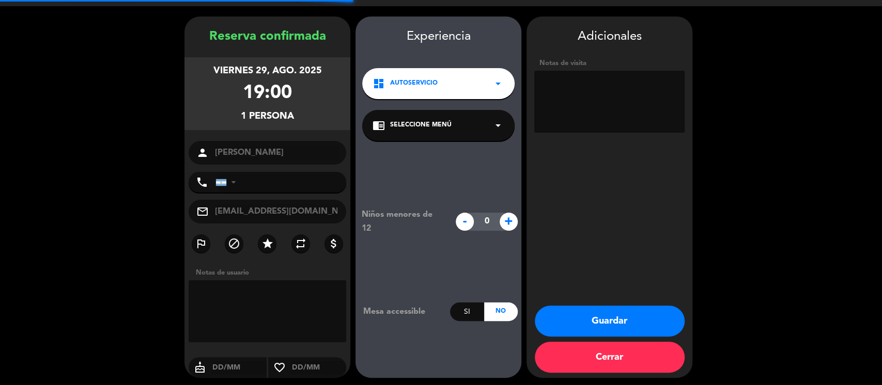
scroll to position [27, 0]
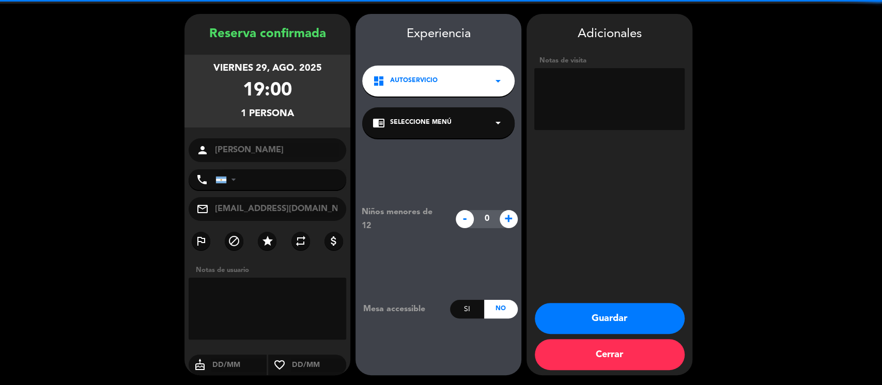
click at [620, 91] on textarea at bounding box center [609, 99] width 150 height 62
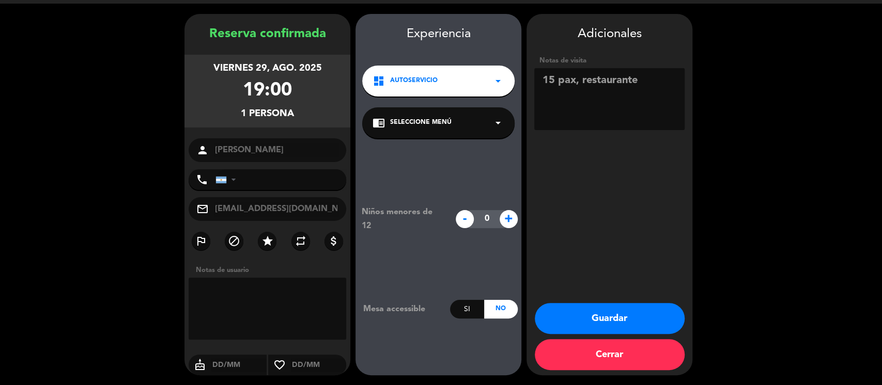
type textarea "15 pax, restaurante"
click at [584, 288] on button "Guardar" at bounding box center [610, 318] width 150 height 31
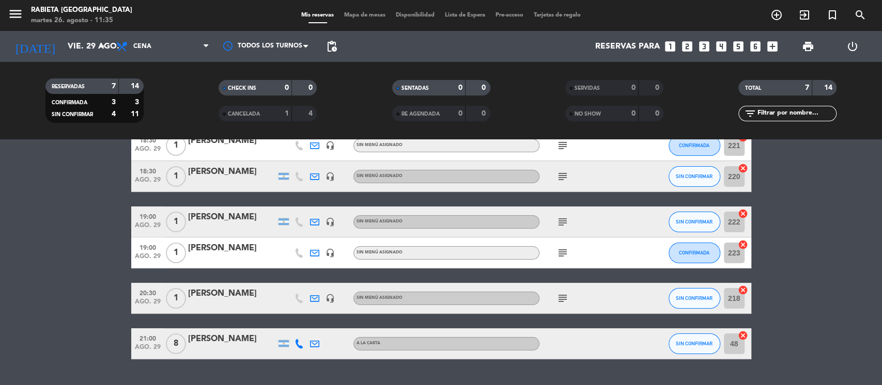
scroll to position [114, 0]
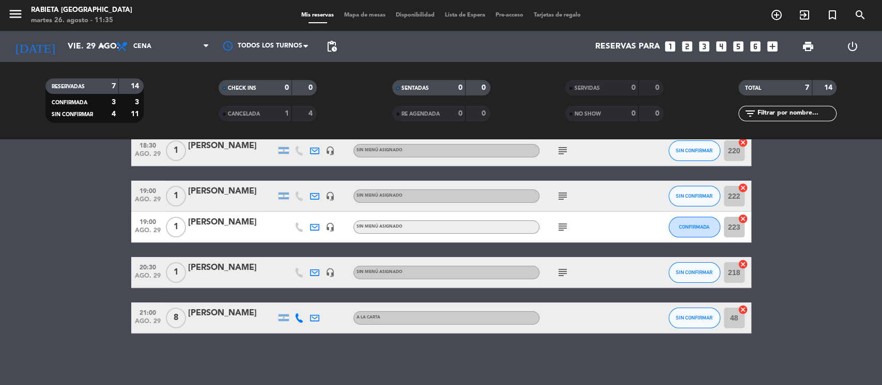
click at [569, 275] on span "subject" at bounding box center [562, 273] width 15 height 12
click at [566, 275] on icon "subject" at bounding box center [562, 273] width 12 height 12
click at [558, 229] on icon "subject" at bounding box center [562, 227] width 12 height 12
click at [561, 194] on icon "subject" at bounding box center [562, 196] width 12 height 12
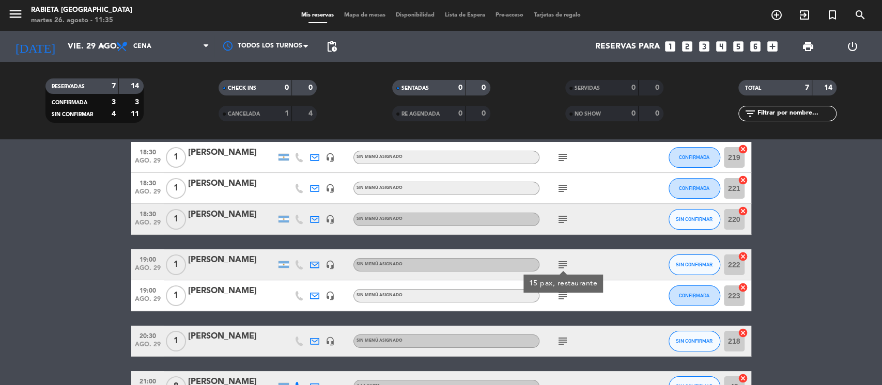
click at [563, 217] on icon "subject" at bounding box center [562, 219] width 12 height 12
click at [564, 191] on icon "subject" at bounding box center [562, 188] width 12 height 12
click at [561, 167] on div "subject" at bounding box center [585, 157] width 93 height 30
click at [561, 160] on icon "subject" at bounding box center [562, 157] width 12 height 12
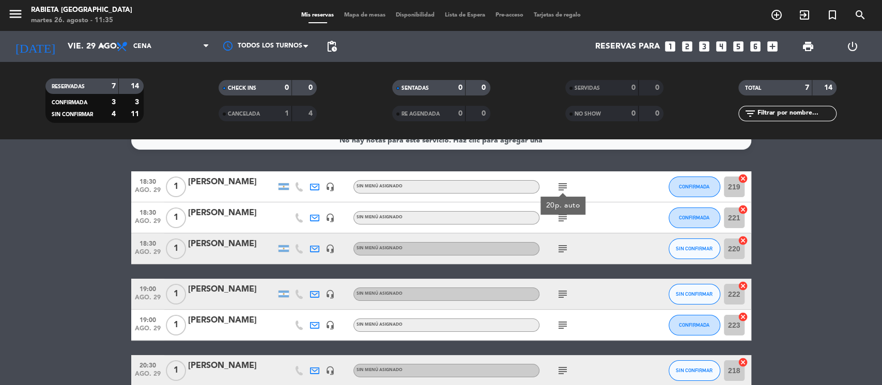
scroll to position [0, 0]
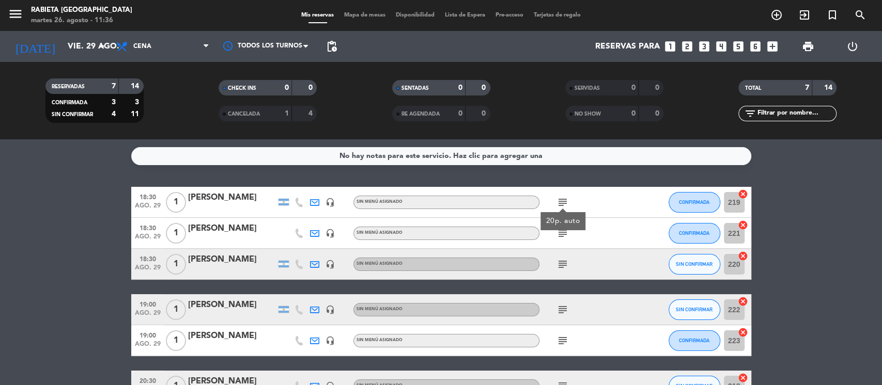
click at [661, 208] on bookings-row "18:30 ago. 29 1 [PERSON_NAME] headset_mic Sin menú asignado subject 20p. auto C…" at bounding box center [441, 317] width 882 height 260
